Goal: Navigation & Orientation: Find specific page/section

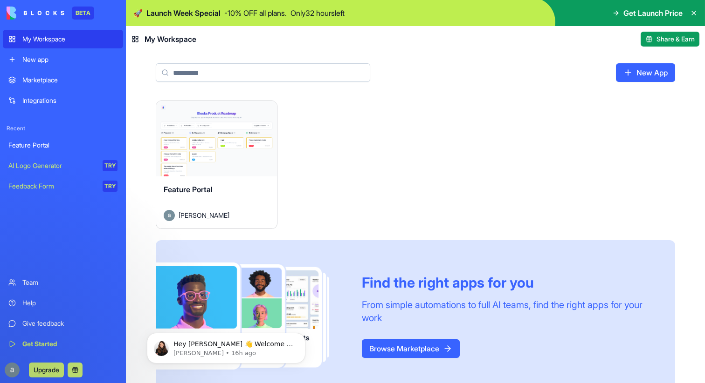
click at [219, 134] on button "Launch" at bounding box center [216, 139] width 70 height 19
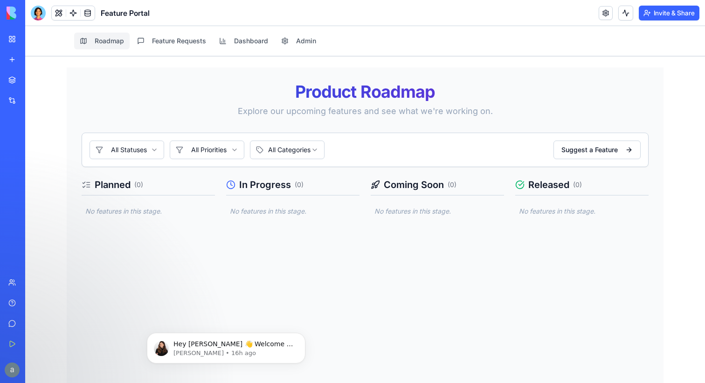
click at [14, 35] on link "My Workspace" at bounding box center [21, 39] width 37 height 19
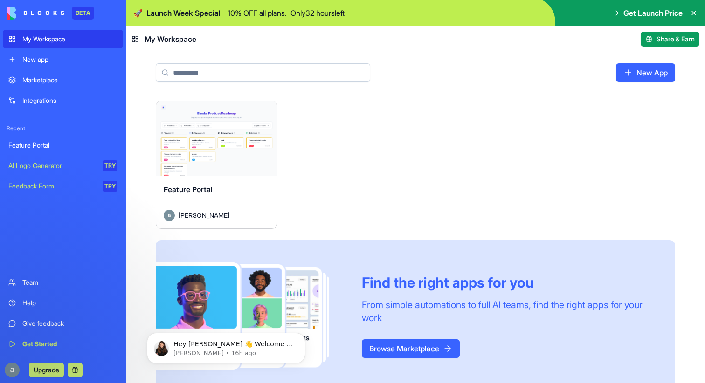
click at [46, 80] on div "Marketplace" at bounding box center [69, 79] width 95 height 9
